Goal: Find specific page/section: Find specific page/section

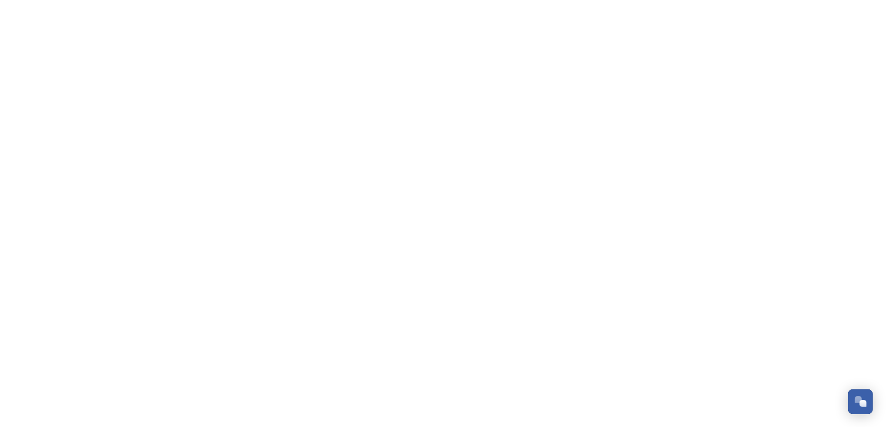
scroll to position [94, 0]
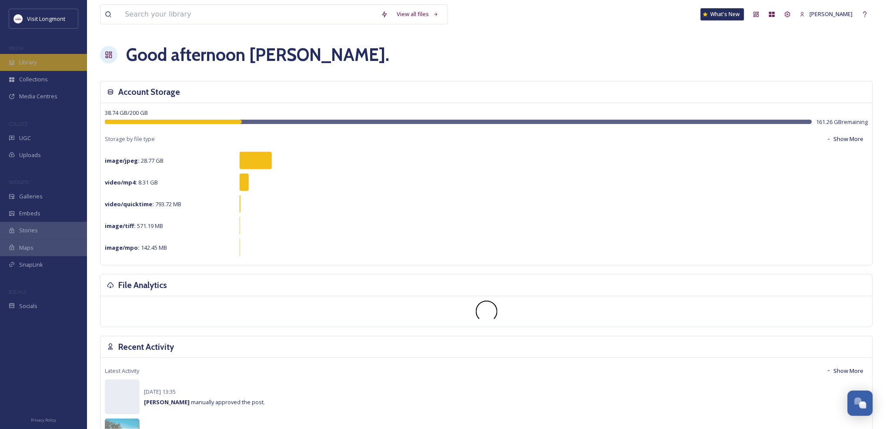
click at [15, 62] on div "Library" at bounding box center [43, 62] width 87 height 17
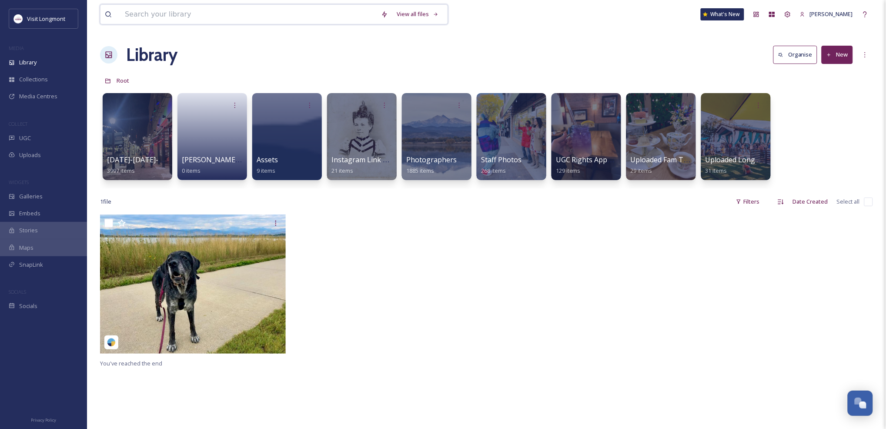
click at [193, 12] on input at bounding box center [248, 14] width 256 height 19
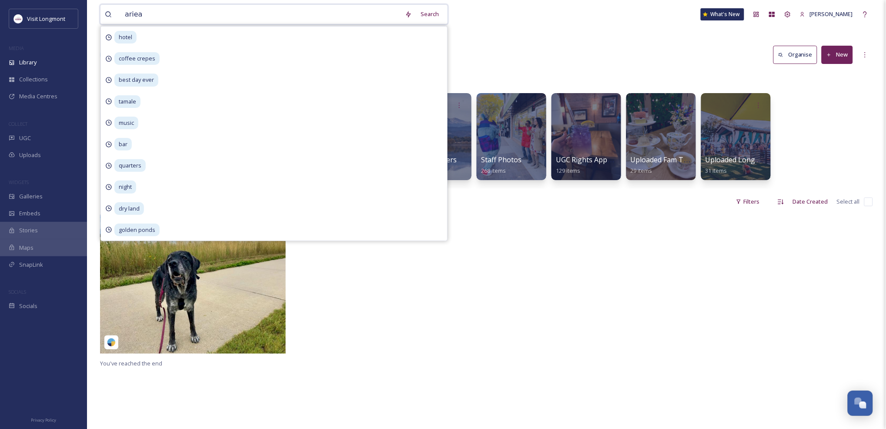
type input "arieal"
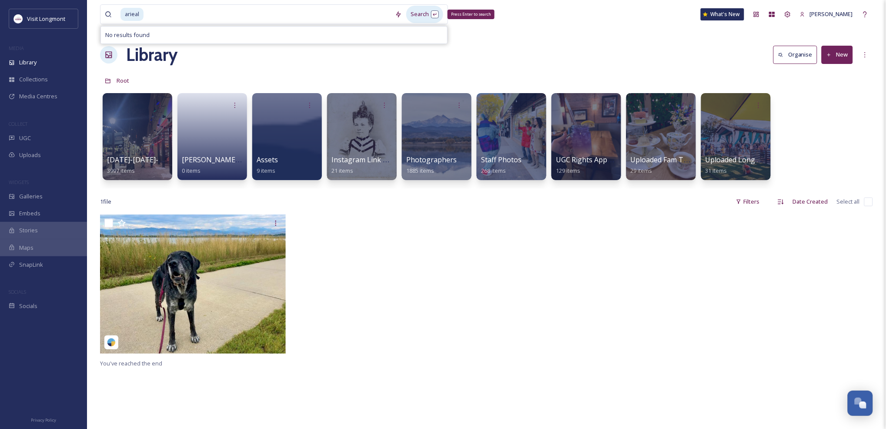
click at [414, 14] on div "Search Press Enter to search" at bounding box center [424, 14] width 37 height 17
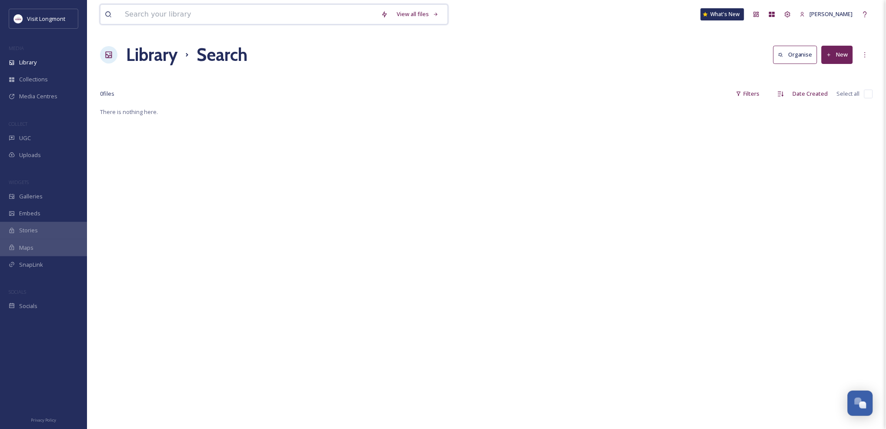
click at [142, 14] on input at bounding box center [248, 14] width 256 height 19
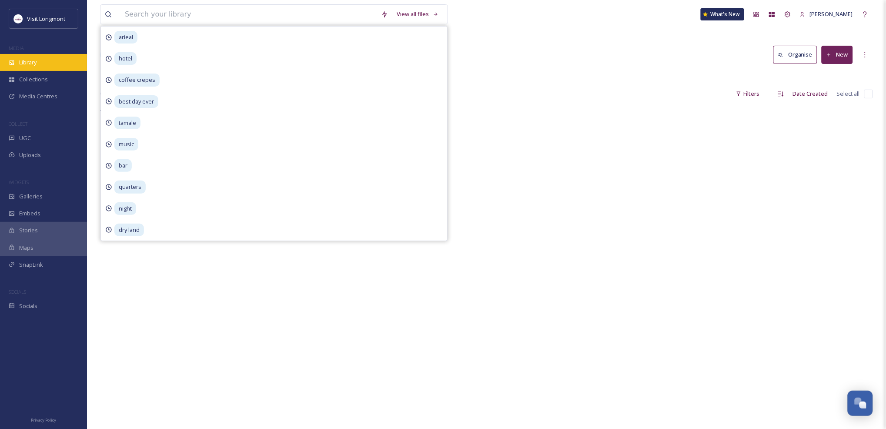
click at [29, 65] on span "Library" at bounding box center [27, 62] width 17 height 8
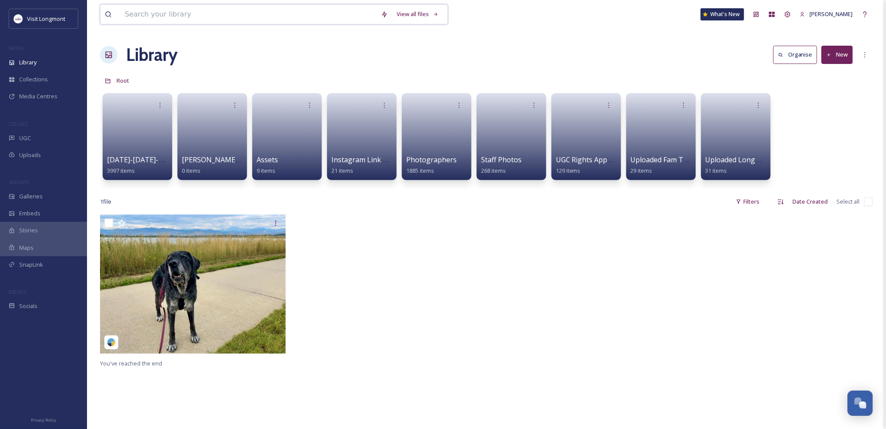
click at [145, 14] on input at bounding box center [248, 14] width 256 height 19
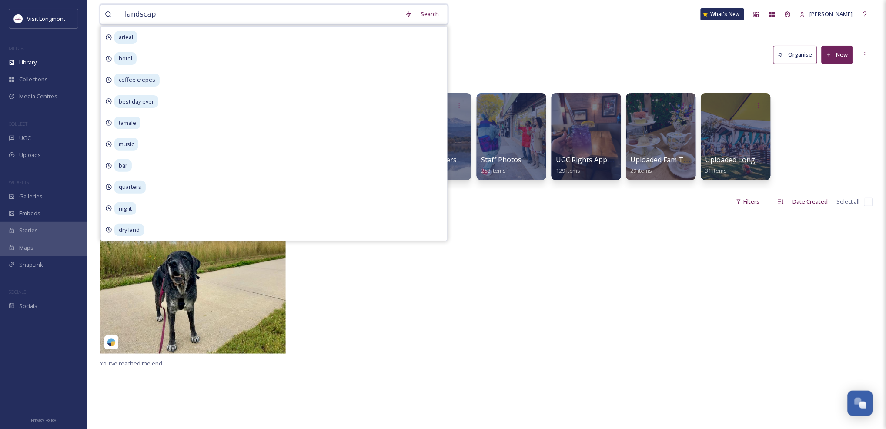
type input "landscape"
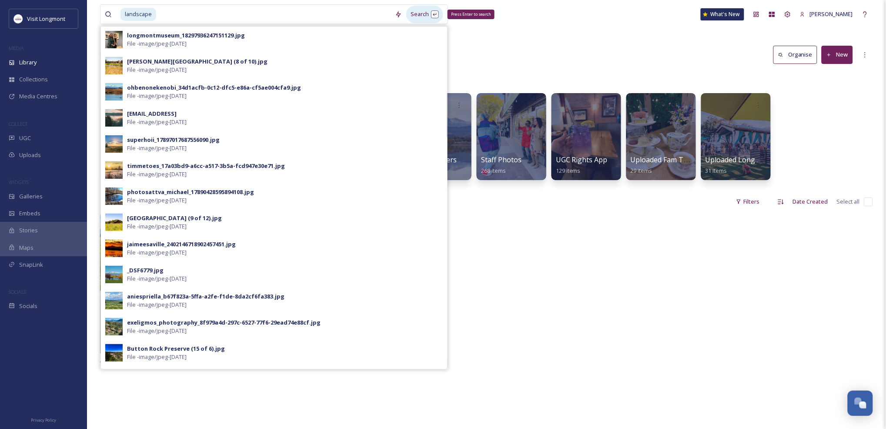
click at [422, 12] on div "Search Press Enter to search" at bounding box center [424, 14] width 37 height 17
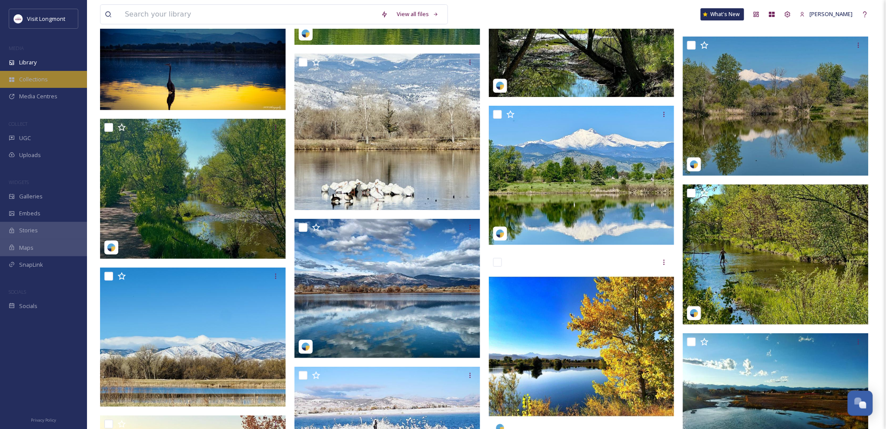
scroll to position [1063, 0]
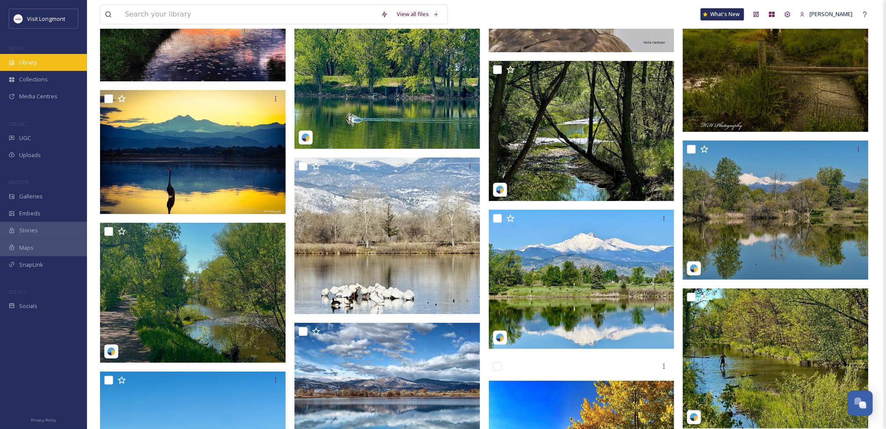
click at [27, 55] on div "Library" at bounding box center [43, 62] width 87 height 17
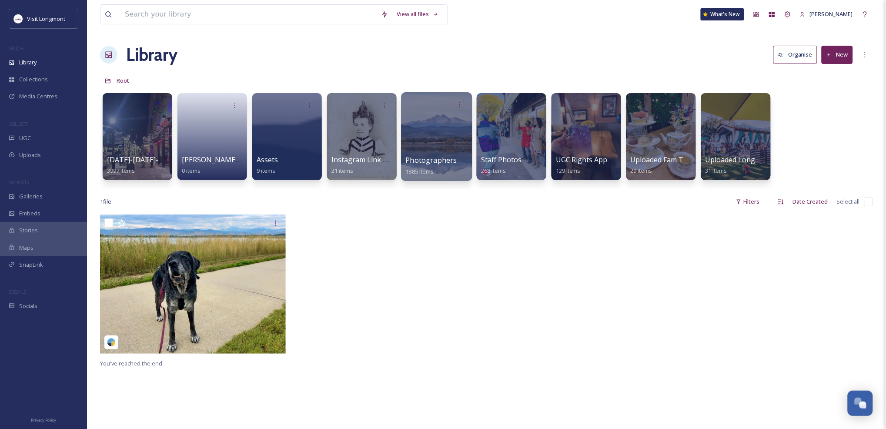
click at [442, 136] on div at bounding box center [436, 136] width 71 height 89
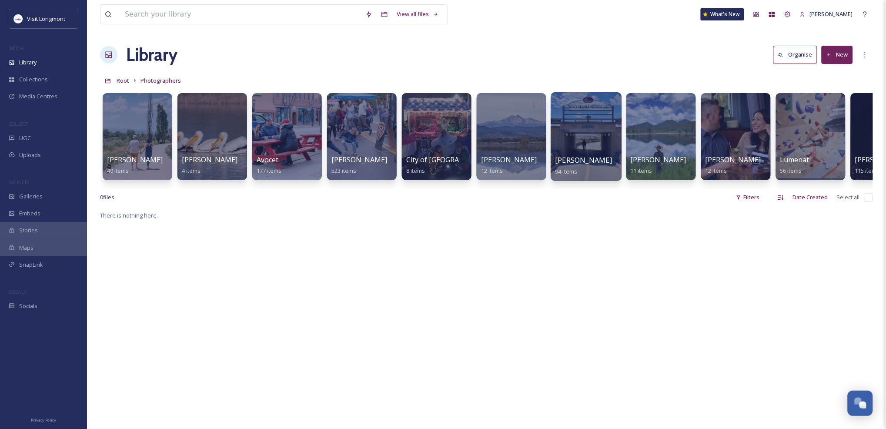
click at [587, 131] on div at bounding box center [585, 136] width 71 height 89
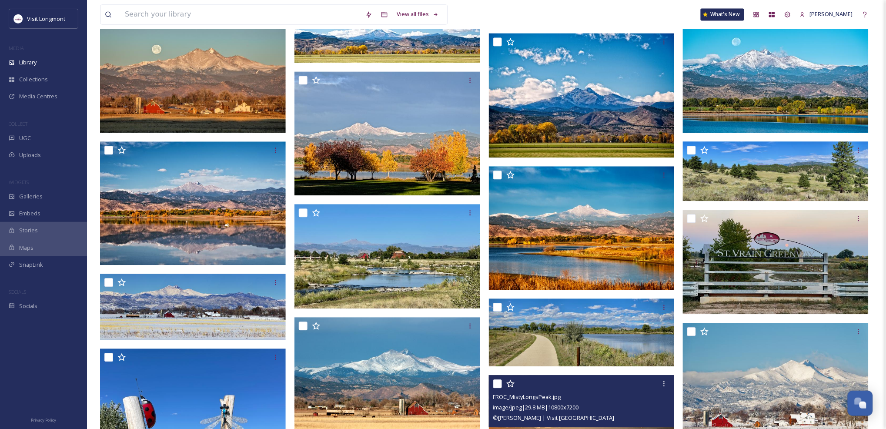
scroll to position [483, 0]
